Goal: Task Accomplishment & Management: Manage account settings

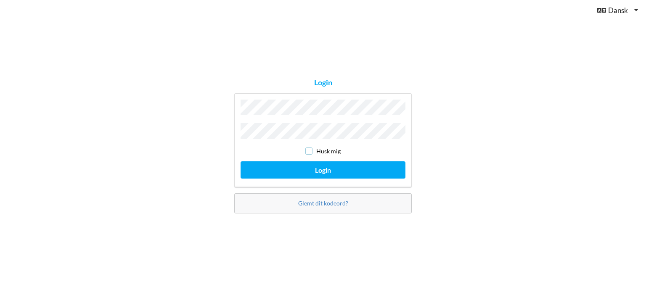
click at [309, 148] on input "checkbox" at bounding box center [308, 151] width 7 height 7
checkbox input "true"
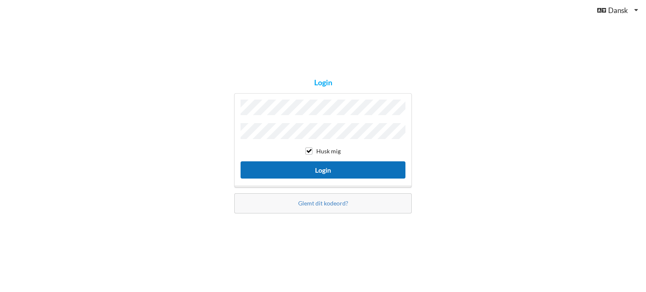
click at [317, 163] on button "Login" at bounding box center [322, 169] width 165 height 17
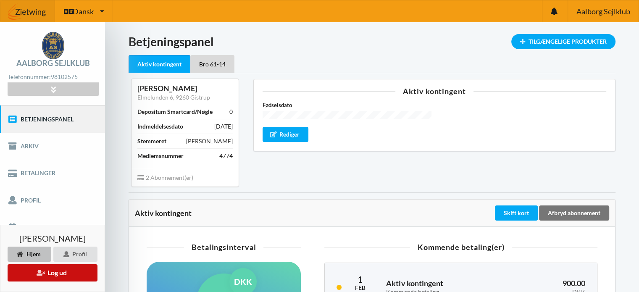
click at [51, 272] on button "Log ud" at bounding box center [53, 272] width 90 height 17
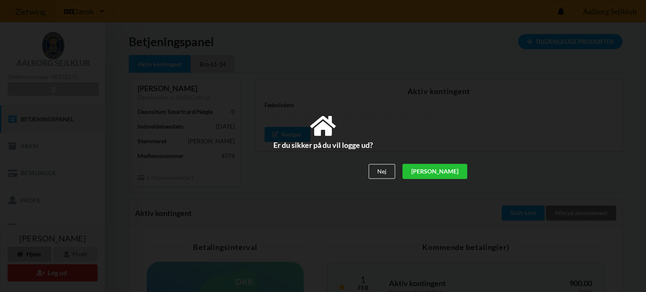
click at [462, 174] on div "[PERSON_NAME]" at bounding box center [434, 171] width 65 height 15
